Goal: Transaction & Acquisition: Purchase product/service

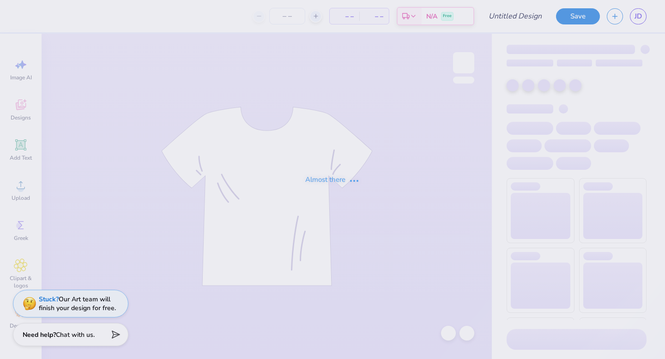
type input "rope bid night"
type input "120"
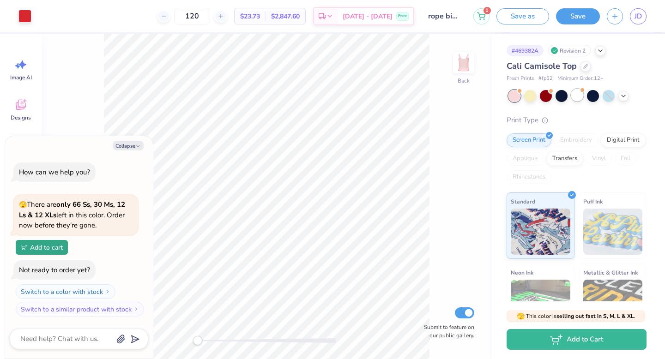
click at [575, 96] on div at bounding box center [577, 95] width 12 height 12
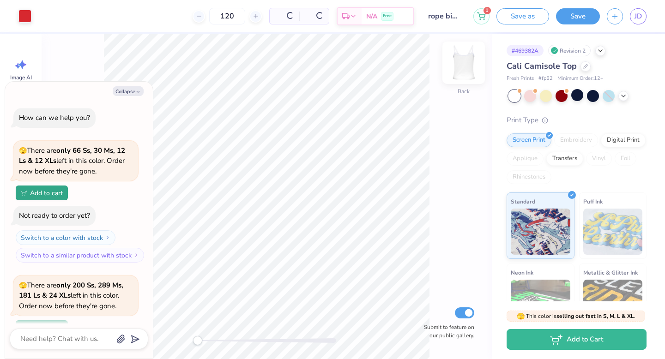
scroll to position [80, 0]
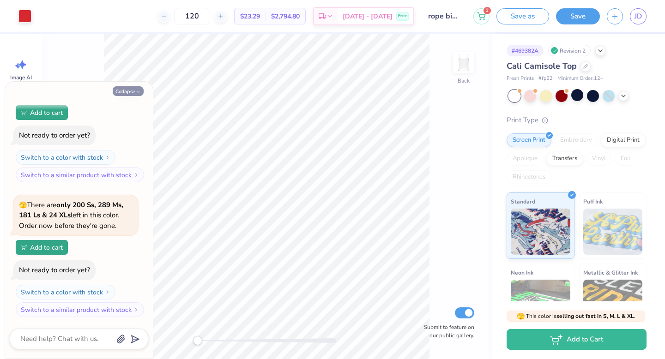
click at [139, 90] on icon "button" at bounding box center [138, 92] width 6 height 6
type textarea "x"
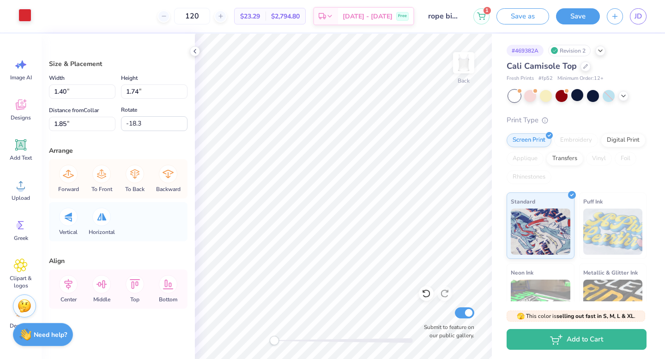
click at [26, 18] on div at bounding box center [24, 15] width 13 height 13
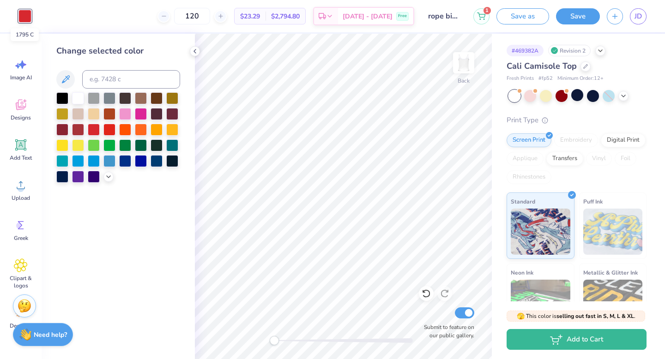
click at [25, 13] on div at bounding box center [24, 16] width 13 height 13
click at [94, 29] on div "120 $23.29 Per Item $2,794.80 Total Est. Delivery [DATE] - [DATE] Free" at bounding box center [226, 16] width 376 height 32
click at [28, 16] on div at bounding box center [24, 16] width 13 height 13
click at [26, 18] on div at bounding box center [24, 16] width 13 height 13
click at [636, 22] on link "JD" at bounding box center [638, 16] width 17 height 16
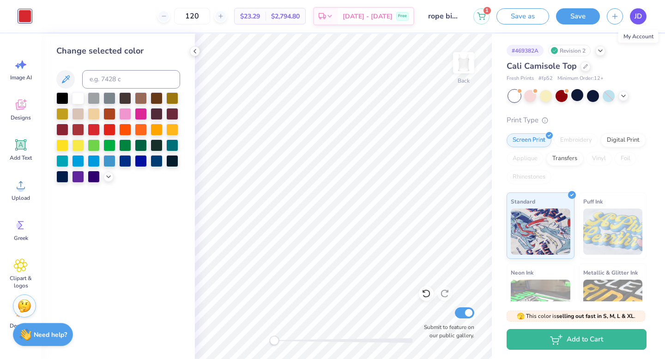
click at [640, 17] on span "JD" at bounding box center [638, 16] width 7 height 11
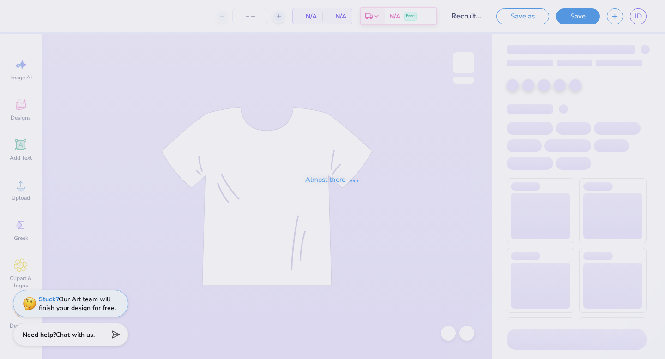
type input "130"
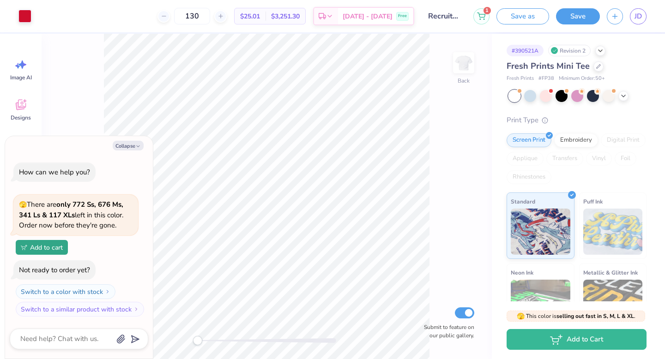
click at [101, 112] on div "Back Submit to feature on our public gallery." at bounding box center [267, 197] width 450 height 326
click at [127, 146] on button "Collapse" at bounding box center [128, 146] width 31 height 10
type textarea "x"
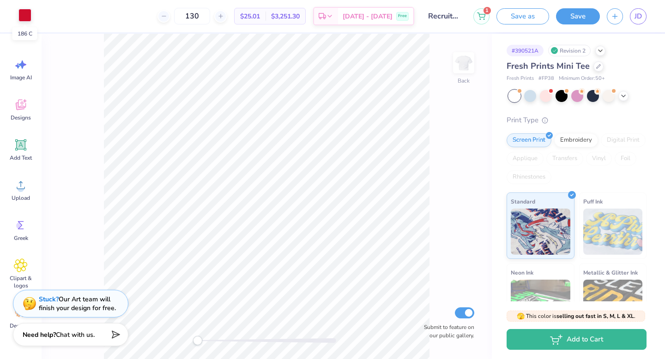
click at [27, 20] on div at bounding box center [24, 15] width 13 height 13
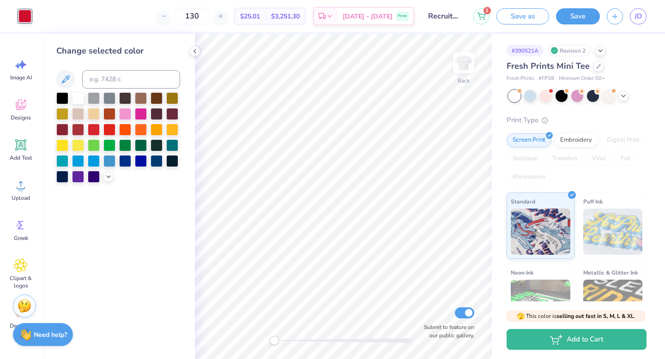
click at [131, 17] on div "130 $25.01 Per Item $3,251.30 Total Est. Delivery Oct 10 - 13 Free" at bounding box center [226, 16] width 376 height 32
click at [193, 52] on icon at bounding box center [194, 51] width 7 height 7
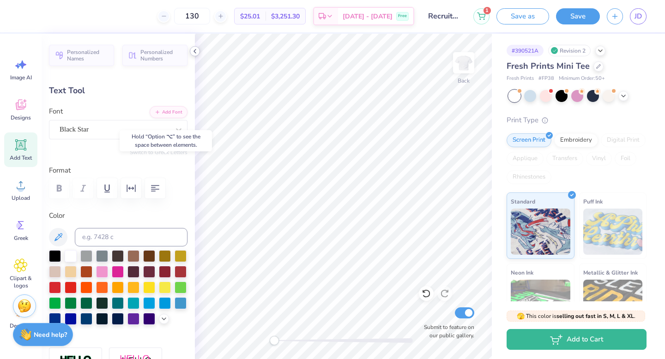
click at [192, 50] on icon at bounding box center [194, 51] width 7 height 7
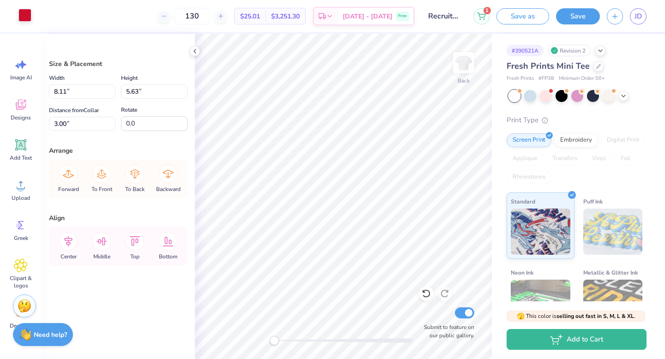
click at [26, 14] on div at bounding box center [24, 15] width 13 height 13
